Goal: Task Accomplishment & Management: Complete application form

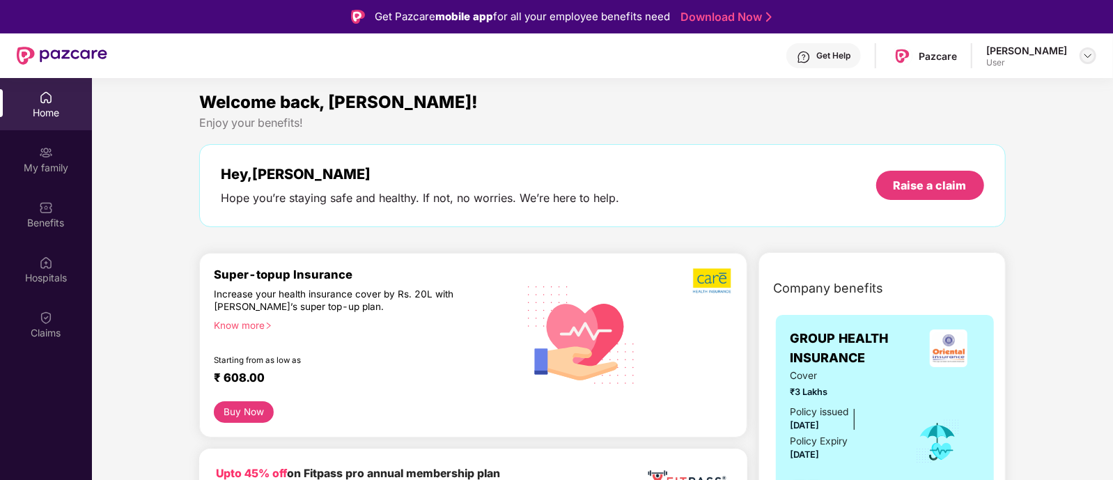
click at [1090, 57] on img at bounding box center [1087, 55] width 11 height 11
click at [1004, 134] on div "User" at bounding box center [1011, 137] width 81 height 11
click at [1082, 56] on img at bounding box center [1087, 55] width 11 height 11
click at [970, 85] on div "Logout" at bounding box center [1022, 87] width 181 height 27
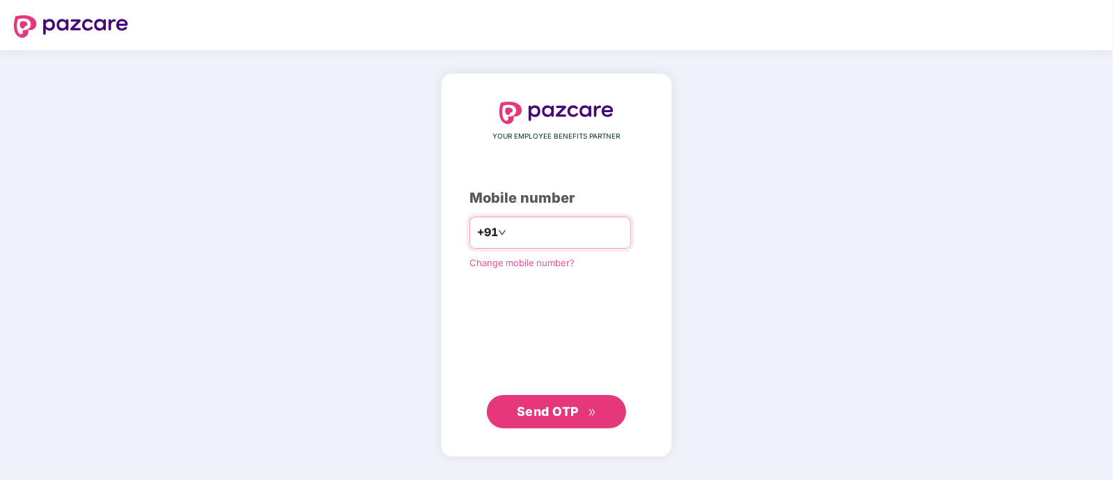
click at [577, 235] on input "number" at bounding box center [566, 232] width 114 height 22
type input "**********"
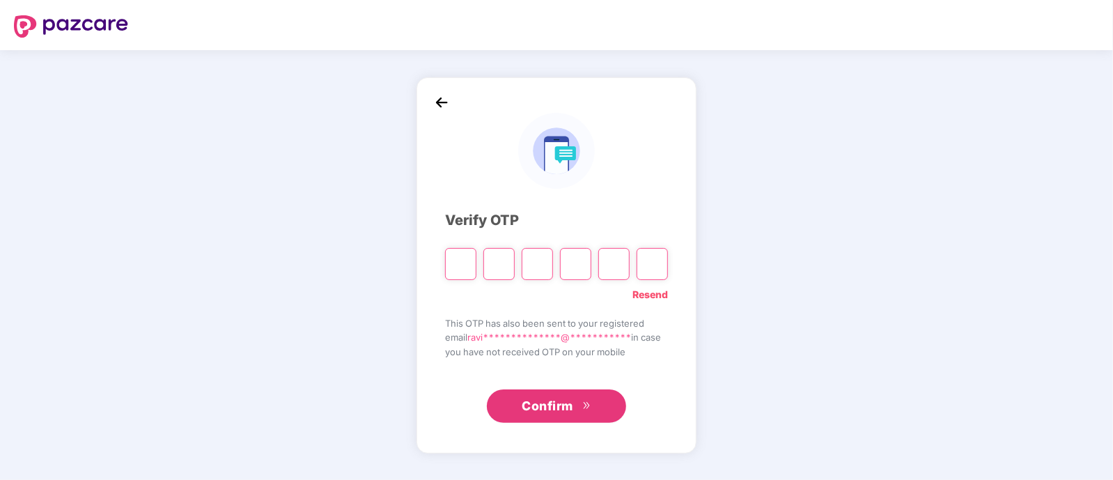
paste input "*"
type input "*"
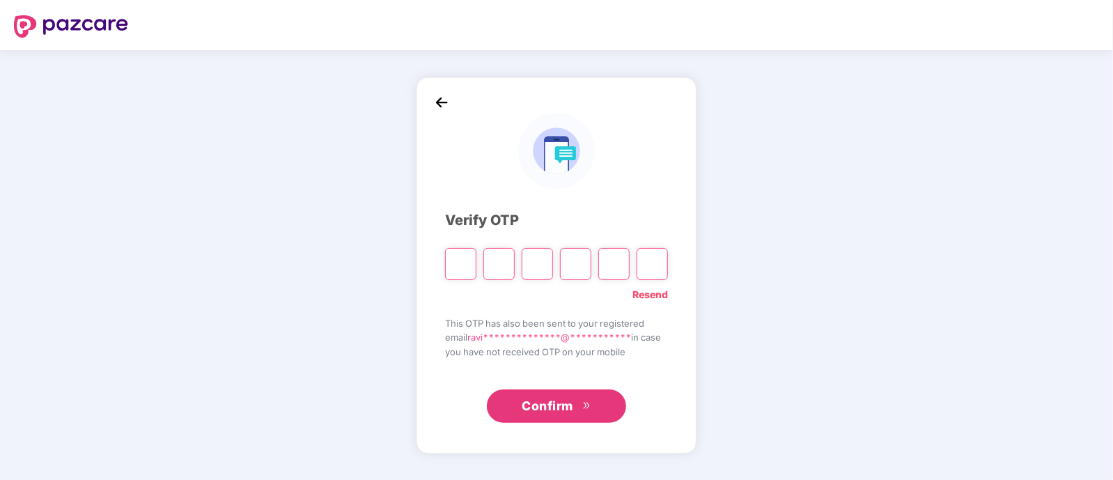
type input "*"
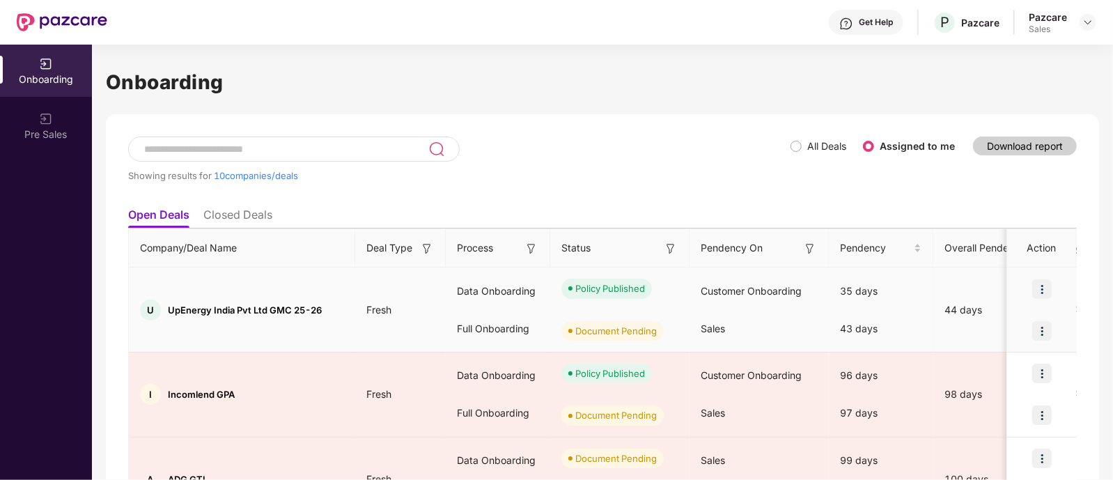
click at [1045, 333] on img at bounding box center [1041, 330] width 19 height 19
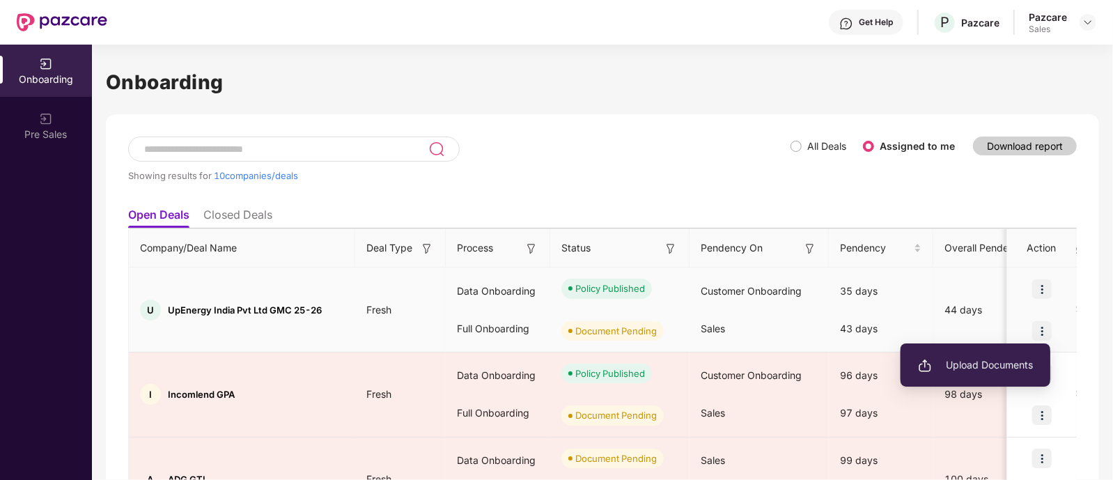
click at [994, 366] on span "Upload Documents" at bounding box center [975, 364] width 115 height 15
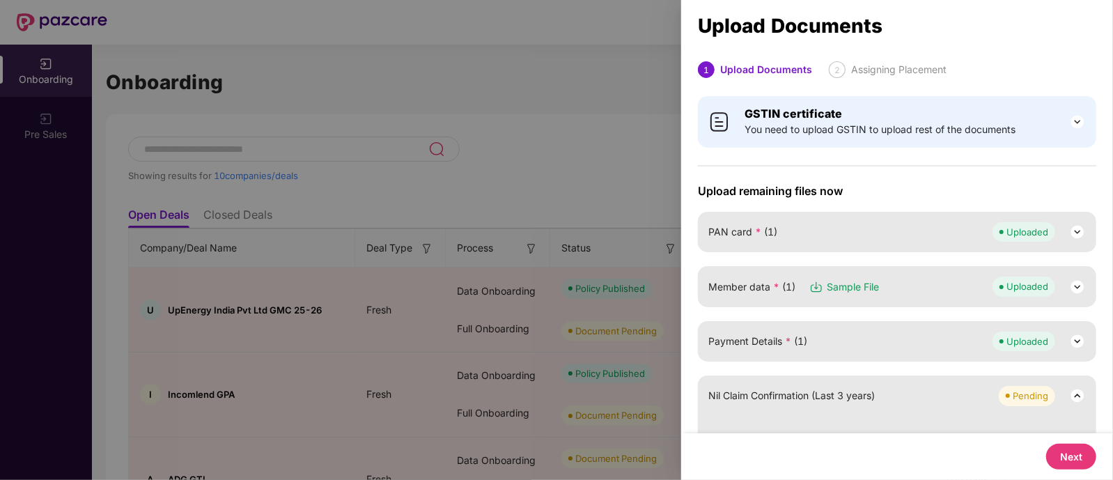
click at [790, 390] on span "Nil Claim Confirmation (Last 3 years)" at bounding box center [791, 395] width 166 height 15
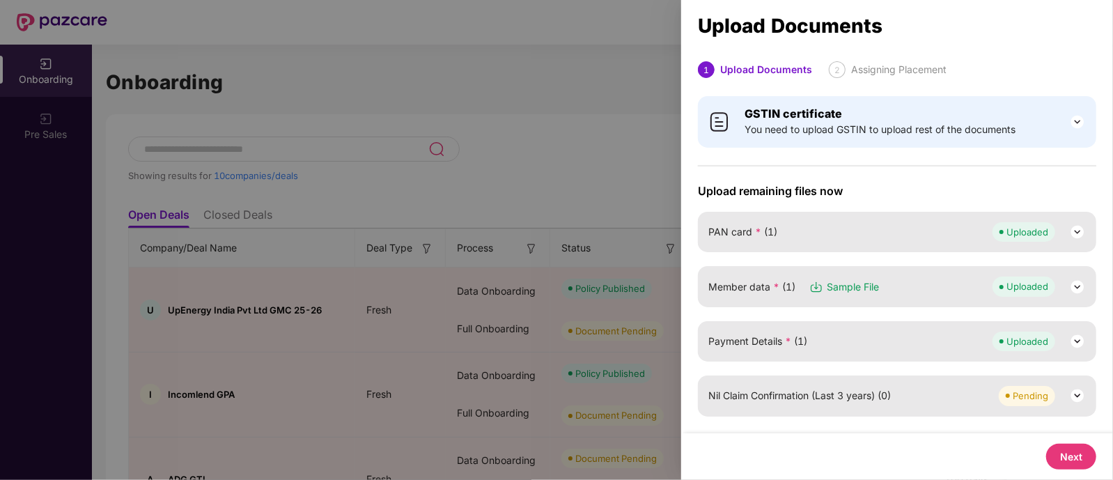
click at [1021, 397] on div "Pending" at bounding box center [1030, 396] width 36 height 14
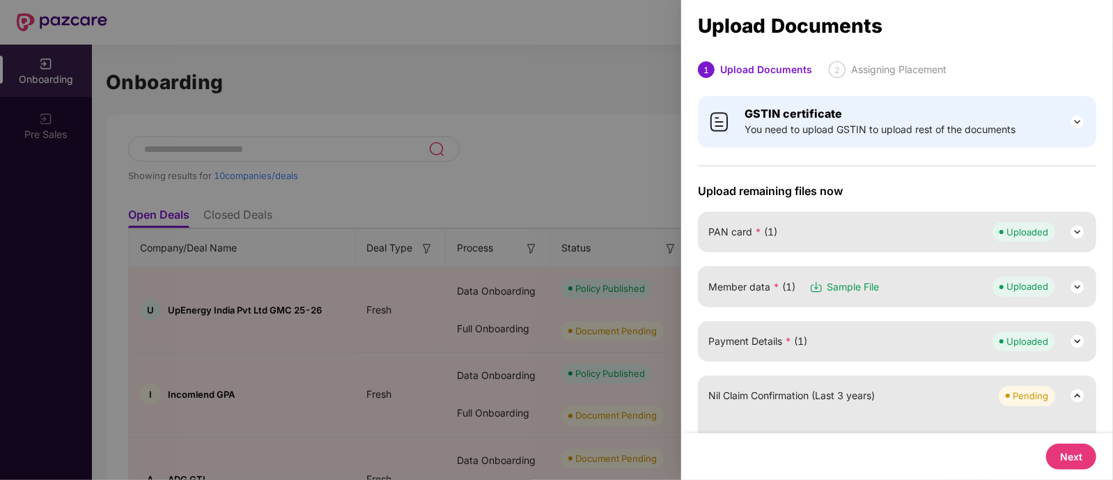
click at [985, 409] on div "Nil Claim Confirmation (Last 3 years) Pending Select file or drop your file her…" at bounding box center [897, 464] width 398 height 179
click at [1020, 390] on div "Pending" at bounding box center [1030, 396] width 36 height 14
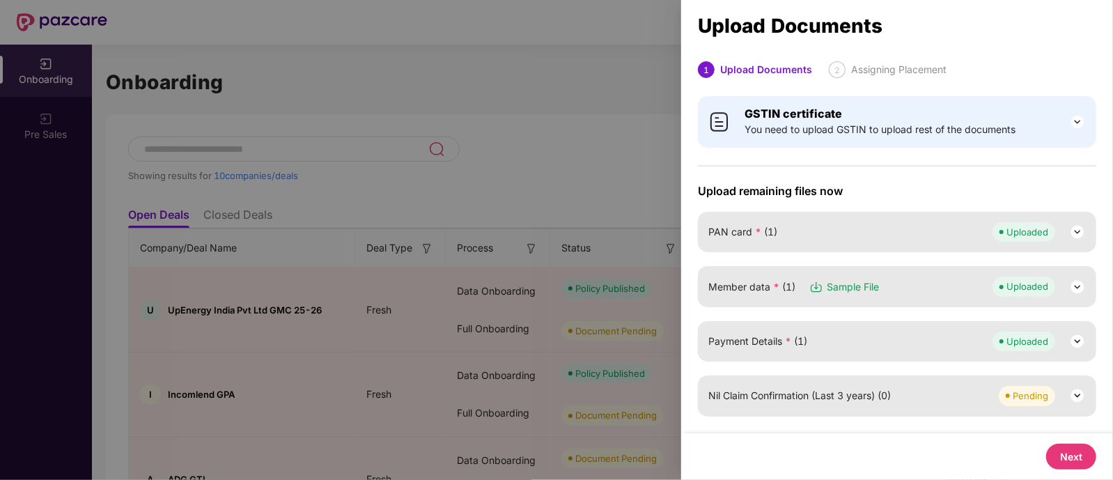
click at [1062, 453] on button "Next" at bounding box center [1071, 457] width 50 height 26
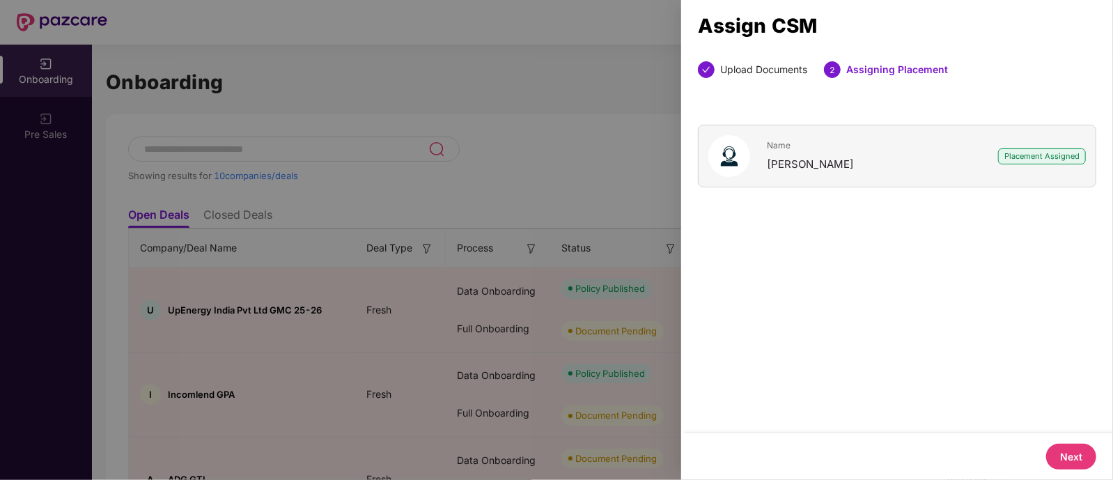
click at [1075, 457] on button "Next" at bounding box center [1071, 457] width 50 height 26
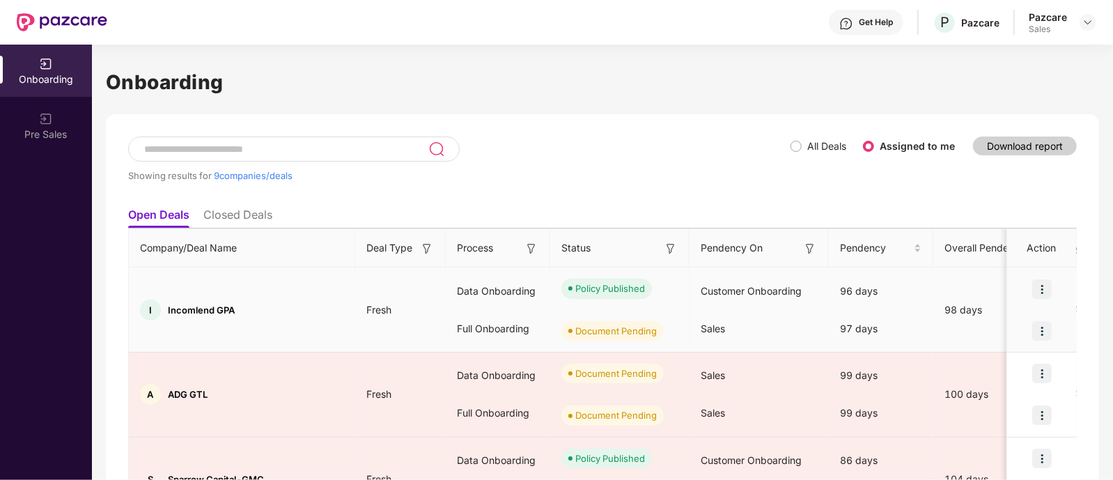
click at [1035, 331] on img at bounding box center [1041, 330] width 19 height 19
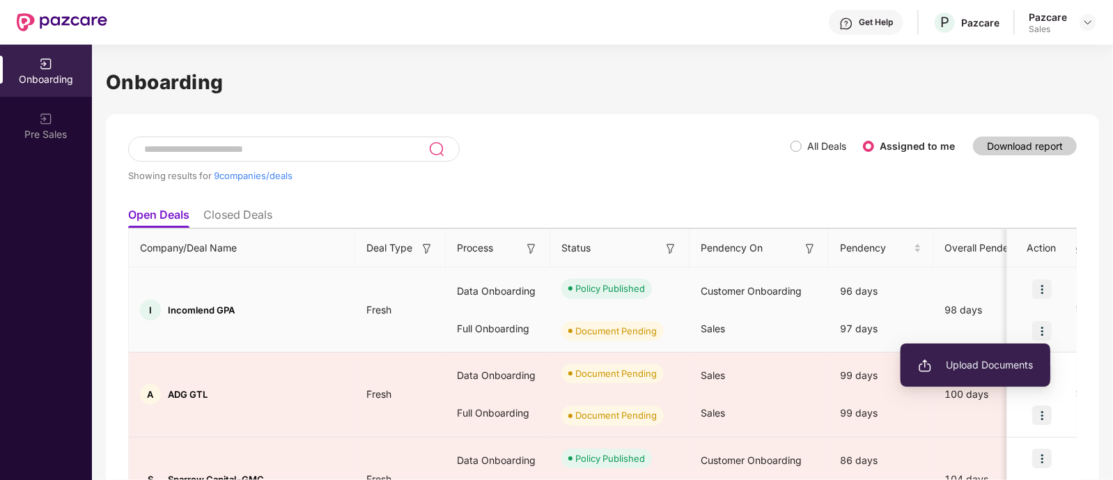
click at [964, 366] on span "Upload Documents" at bounding box center [975, 364] width 115 height 15
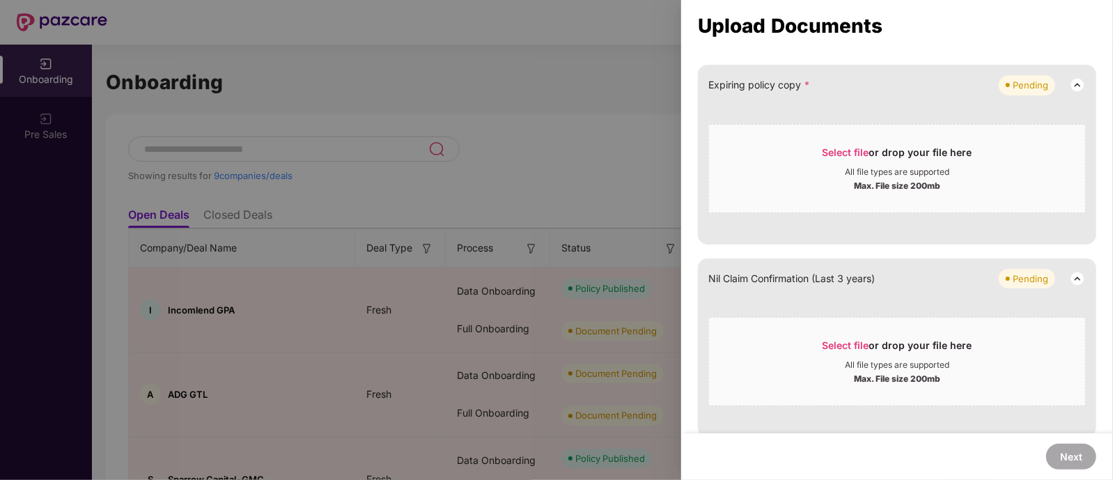
scroll to position [322, 0]
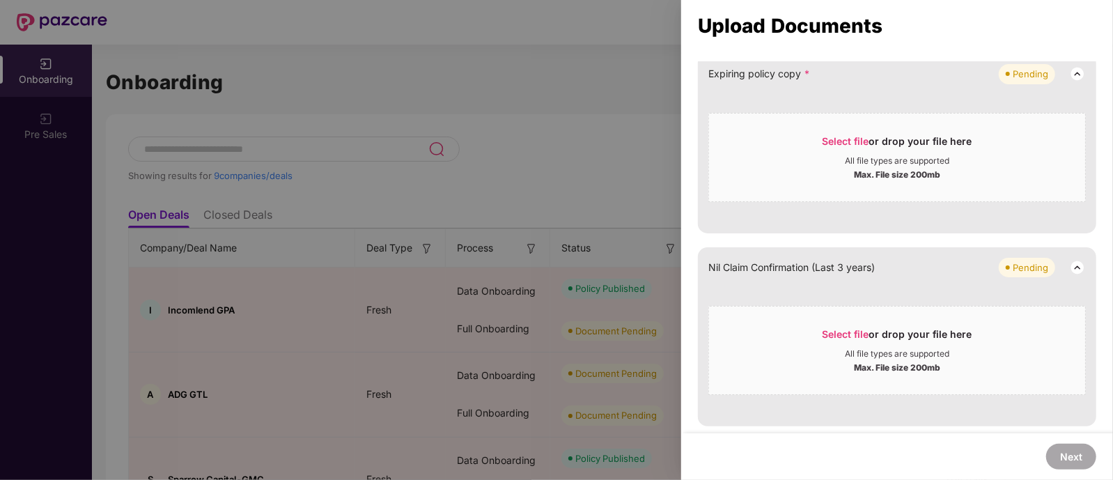
click at [622, 148] on div at bounding box center [556, 240] width 1113 height 480
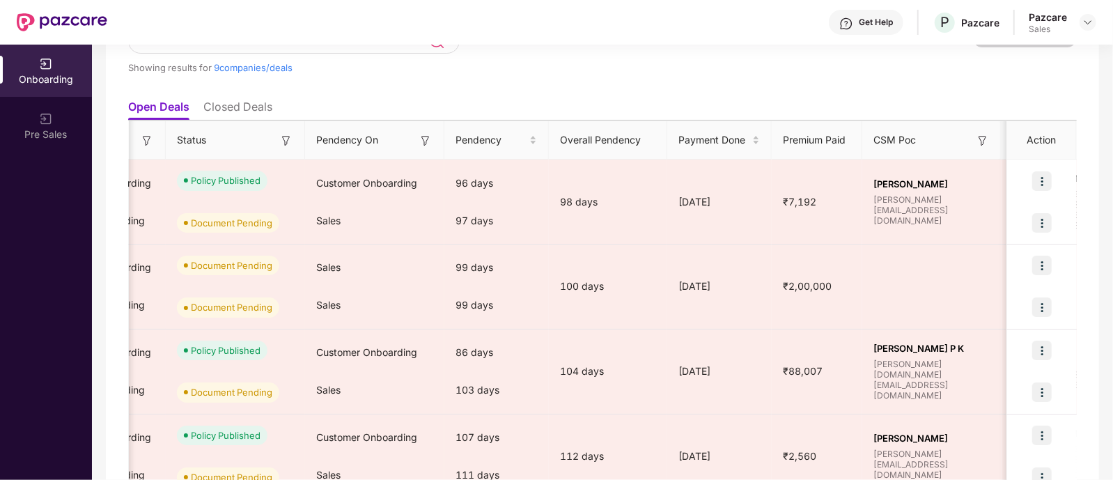
scroll to position [0, 0]
